Goal: Navigation & Orientation: Find specific page/section

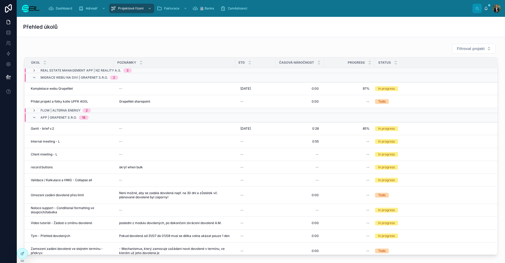
click at [85, 36] on div "Přehled úkolů" at bounding box center [261, 27] width 476 height 20
drag, startPoint x: 60, startPoint y: 28, endPoint x: 22, endPoint y: 28, distance: 37.9
click at [22, 28] on div "Přehled úkolů" at bounding box center [261, 27] width 488 height 20
click at [28, 7] on img at bounding box center [30, 8] width 19 height 8
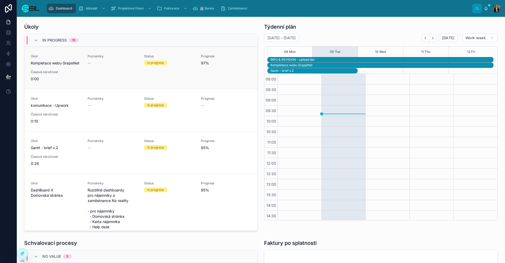
scroll to position [64, 0]
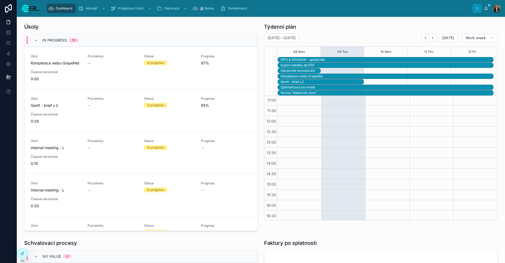
click at [78, 39] on span "13" at bounding box center [74, 40] width 10 height 4
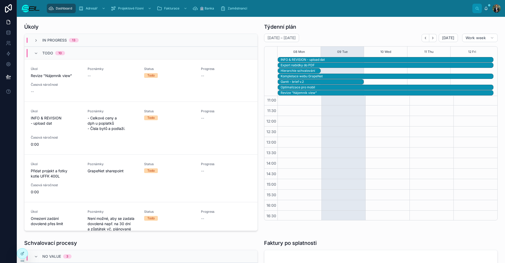
click at [78, 49] on div "Todo 10" at bounding box center [140, 53] width 233 height 13
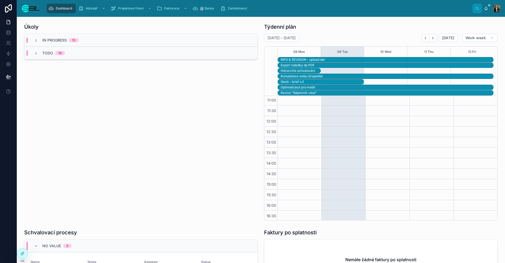
click at [74, 56] on div "Todo 10" at bounding box center [140, 53] width 233 height 13
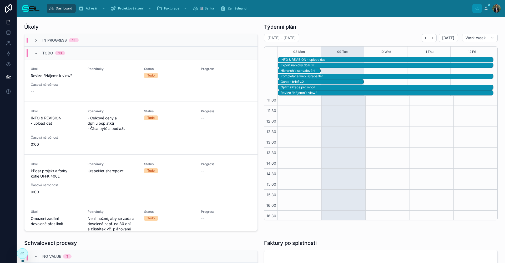
click at [69, 42] on div "In progress 13" at bounding box center [60, 40] width 36 height 5
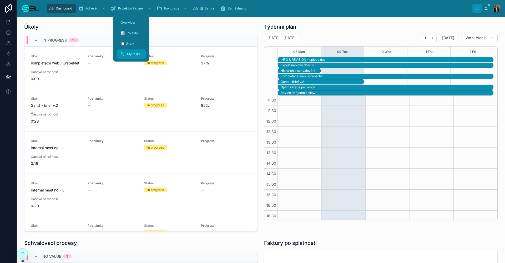
click at [137, 51] on div "My tasks" at bounding box center [131, 54] width 23 height 8
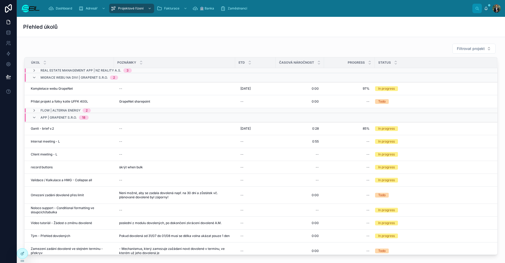
click at [108, 45] on div "Filtrovat projekt" at bounding box center [261, 48] width 474 height 11
click at [35, 11] on img at bounding box center [30, 8] width 19 height 8
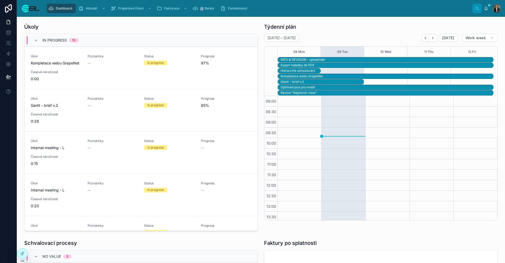
scroll to position [86, 0]
click at [200, 27] on div "Úkoly" at bounding box center [141, 26] width 234 height 7
